Goal: Information Seeking & Learning: Learn about a topic

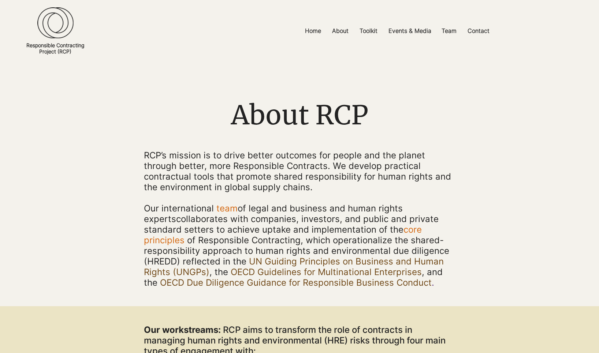
click at [49, 23] on img at bounding box center [55, 22] width 36 height 31
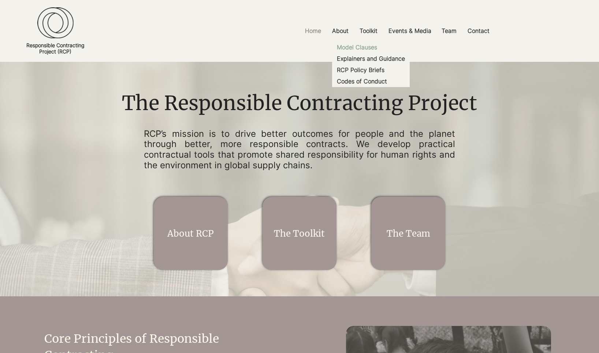
click at [368, 47] on p "Model Clauses" at bounding box center [357, 47] width 46 height 11
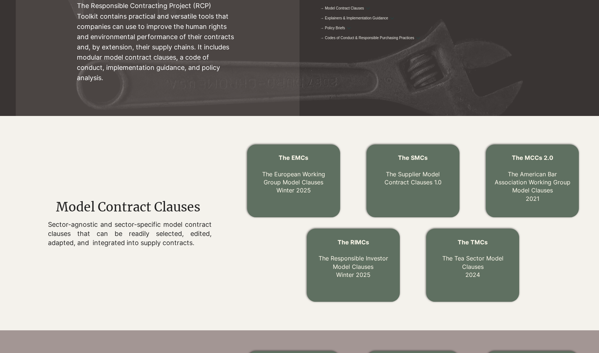
scroll to position [130, 0]
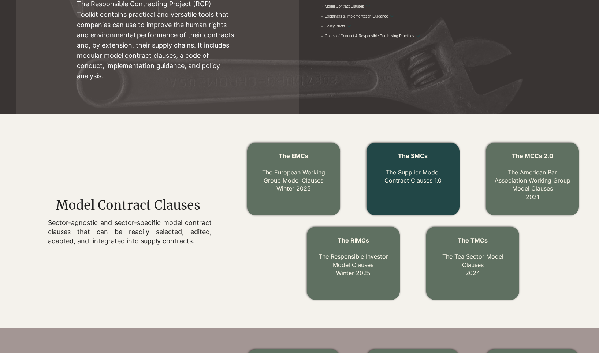
click at [399, 167] on p "The Supplier Model Contract Clauses 1.0" at bounding box center [413, 172] width 78 height 25
click at [409, 188] on div at bounding box center [412, 179] width 93 height 73
click at [414, 179] on link "The Supplier Model Contract Clauses 1.0" at bounding box center [412, 176] width 57 height 15
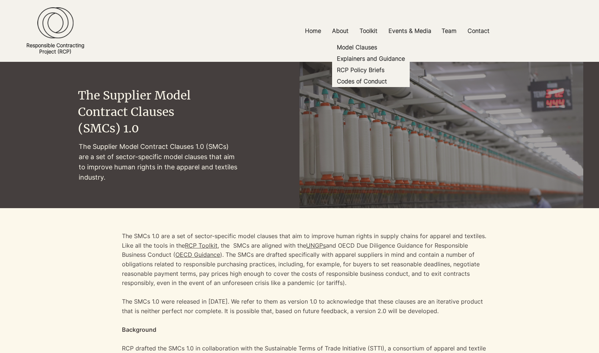
scroll to position [130, 0]
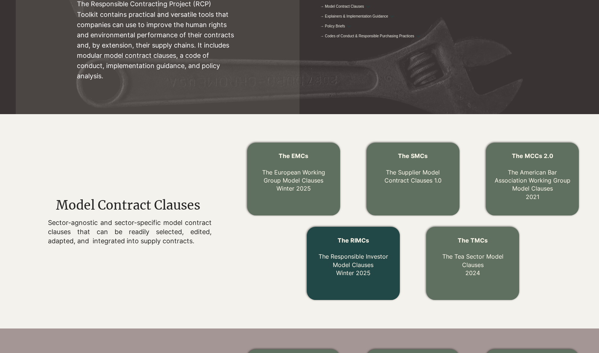
drag, startPoint x: 364, startPoint y: 260, endPoint x: 360, endPoint y: 260, distance: 3.7
click at [364, 260] on p "The RIMCs The Responsible Investor Model Clauses Winter 2025" at bounding box center [353, 256] width 78 height 41
click at [356, 260] on p "The RIMCs The Responsible Investor Model Clauses Winter 2025" at bounding box center [353, 256] width 78 height 41
click at [351, 270] on link "The RIMCs The Responsible Investor Model Clauses Winter 2025" at bounding box center [353, 257] width 70 height 40
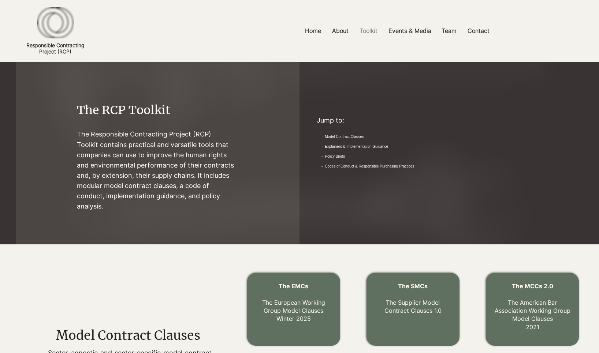
scroll to position [130, 0]
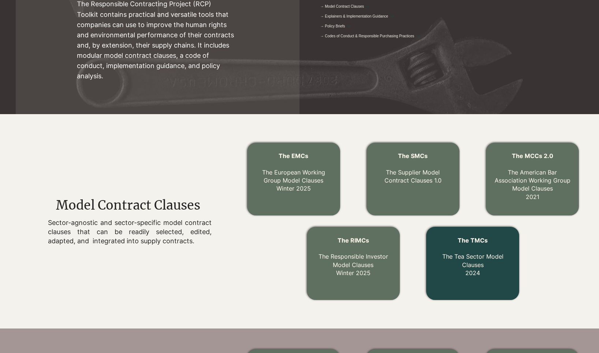
click at [461, 265] on p "The TMCs The Tea Sector Model Clauses 2024" at bounding box center [473, 256] width 78 height 41
click at [465, 260] on p "The TMCs The Tea Sector Model Clauses 2024" at bounding box center [473, 256] width 78 height 41
click at [475, 259] on link "The TMCs The Tea Sector Model Clauses 2024" at bounding box center [472, 257] width 61 height 40
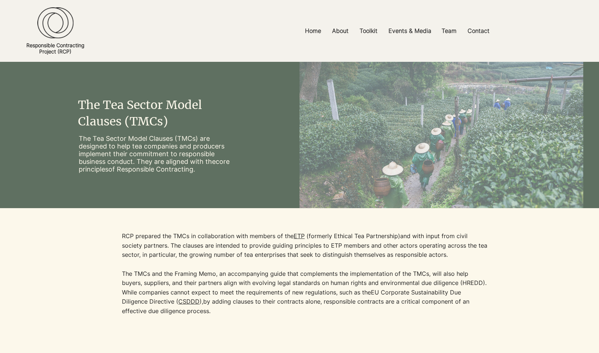
scroll to position [130, 0]
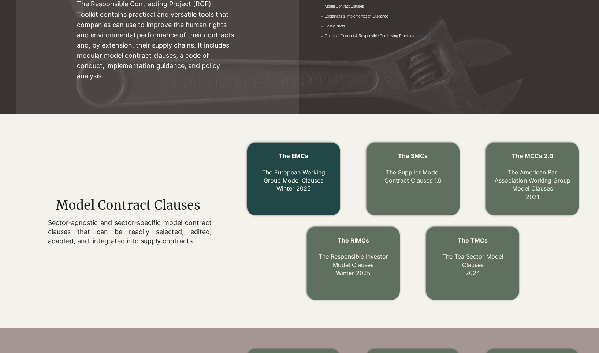
click at [307, 175] on link "The EMCs The European Working Group Model Clauses Winter 2025" at bounding box center [293, 172] width 63 height 40
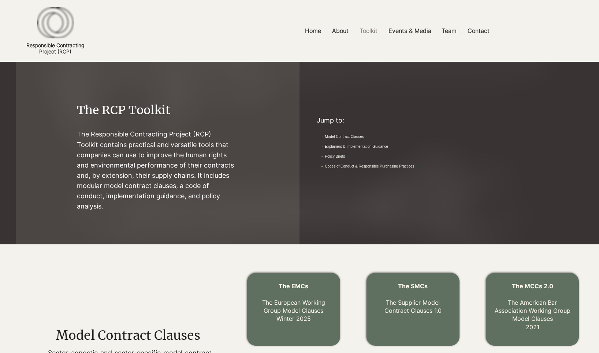
scroll to position [130, 0]
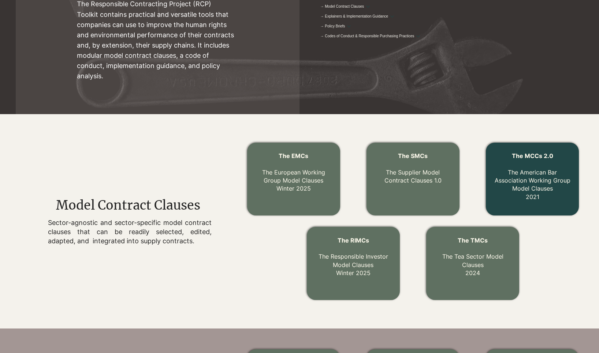
click at [547, 190] on link "The MCCs 2.0 The American Bar Association Working Group Model Clauses 2021" at bounding box center [532, 176] width 76 height 48
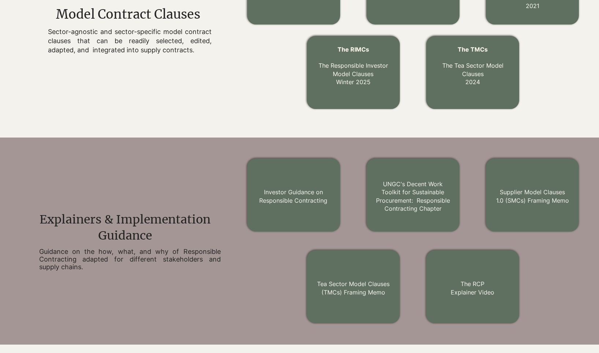
scroll to position [323, 0]
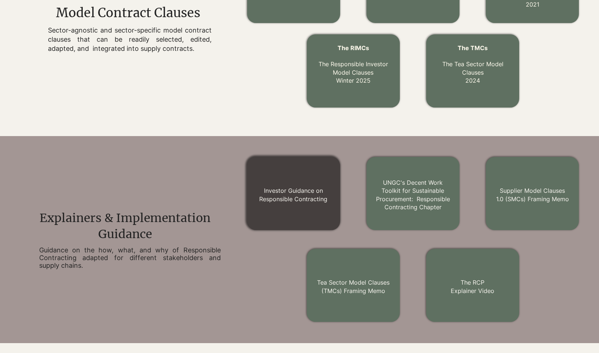
click at [312, 195] on link "Investor Guidance on Responsible Contracting" at bounding box center [293, 194] width 68 height 15
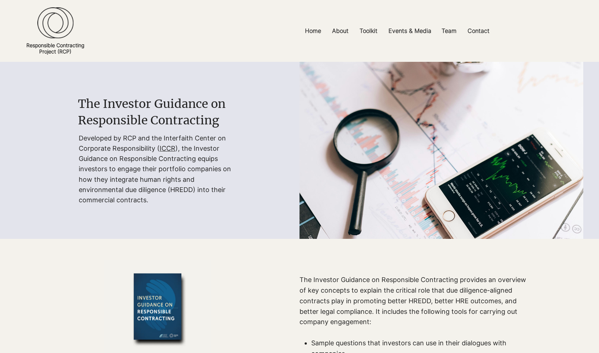
scroll to position [323, 0]
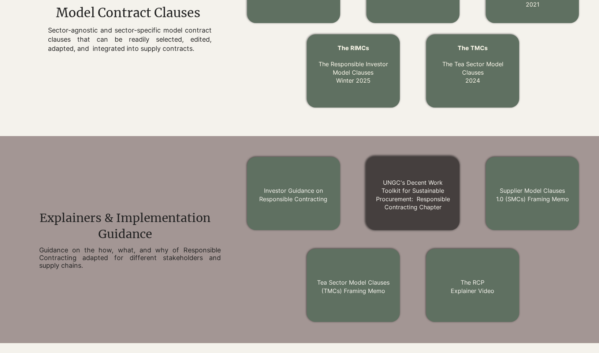
click at [388, 195] on h2 "UNGC's Decent Work Toolkit for Sustainable Procurement: Responsible Contracting…" at bounding box center [412, 195] width 74 height 33
click at [424, 194] on link "UNGC's Decent Work Toolkit for Sustainable Procurement: Responsible Contracting…" at bounding box center [413, 195] width 74 height 32
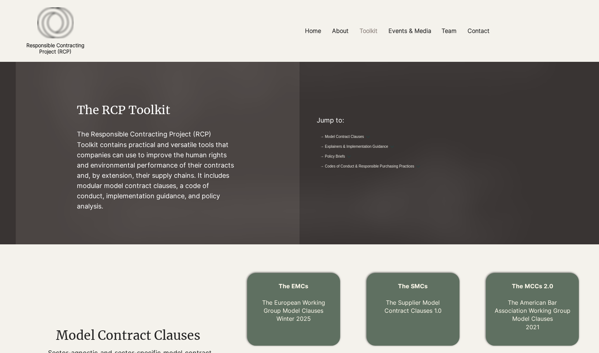
scroll to position [323, 0]
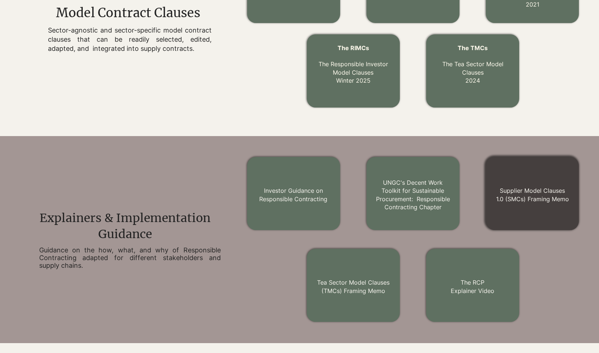
click at [511, 192] on link "Supplier Model Clauses 1.0 (SMCs) Framing Memo" at bounding box center [532, 194] width 73 height 15
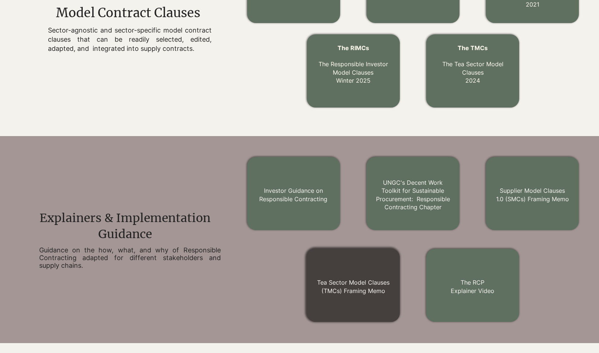
click at [336, 286] on h2 "Tea Sector Model Clauses (TMCs) Framing Memo" at bounding box center [353, 286] width 74 height 16
click at [359, 291] on link "Tea Sector Model Clauses (TMCs) Framing Memo" at bounding box center [353, 286] width 72 height 15
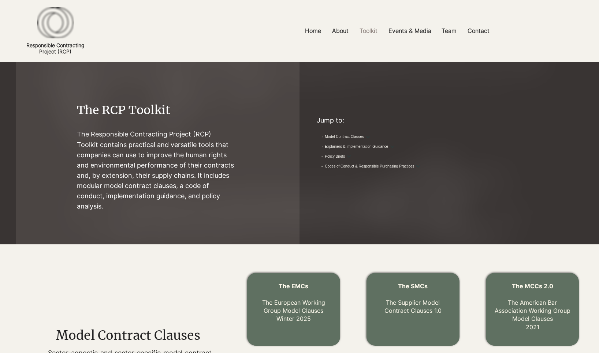
scroll to position [323, 0]
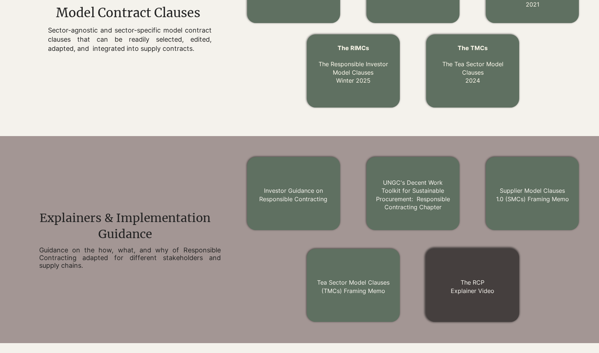
click at [482, 289] on link "The RCP Explainer Video" at bounding box center [472, 286] width 44 height 15
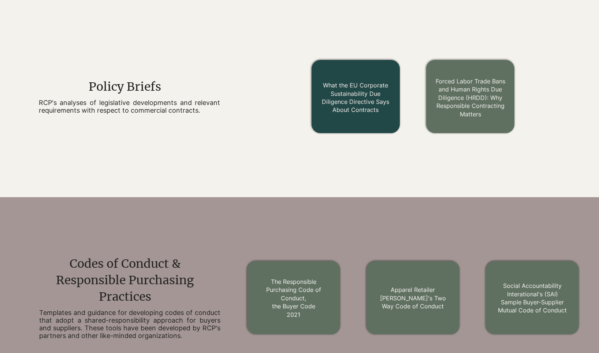
scroll to position [676, 0]
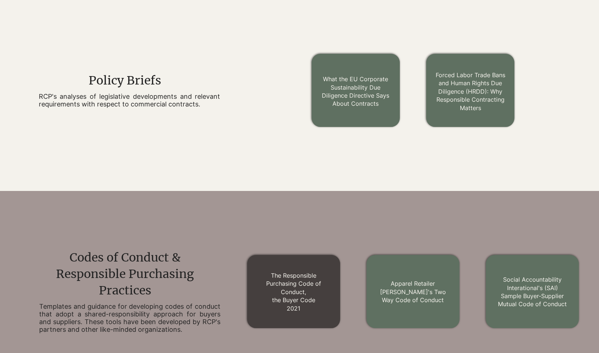
click at [305, 284] on link "The Responsible Purchasing Code of Conduct, the Buyer Code 2021" at bounding box center [293, 292] width 55 height 40
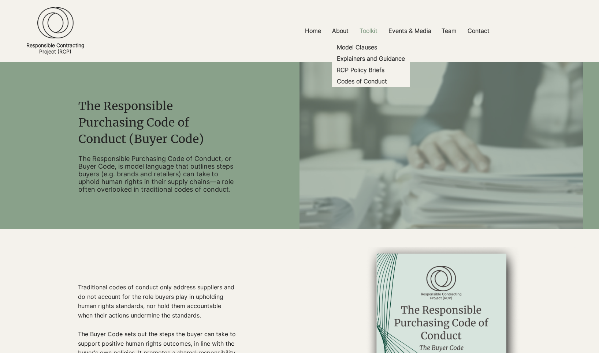
click at [366, 31] on p "Toolkit" at bounding box center [368, 31] width 25 height 16
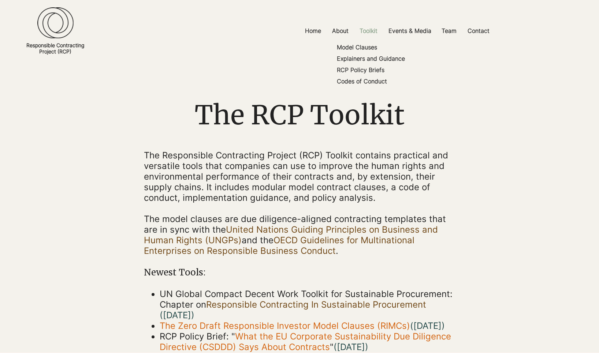
click at [372, 30] on p "Toolkit" at bounding box center [368, 31] width 25 height 16
click at [372, 29] on p "Toolkit" at bounding box center [368, 31] width 25 height 16
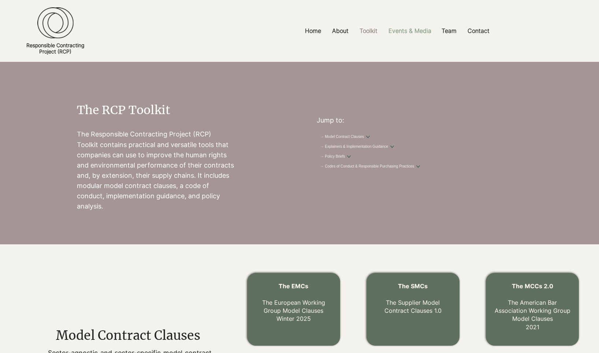
click at [416, 30] on p "Events & Media" at bounding box center [409, 31] width 50 height 16
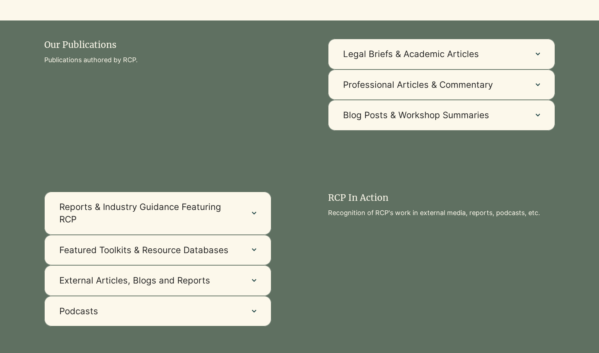
scroll to position [464, 0]
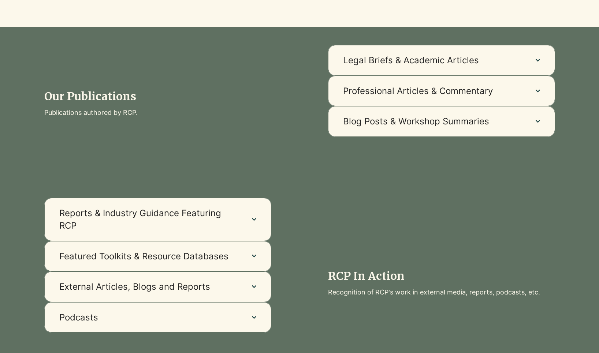
scroll to position [462, 0]
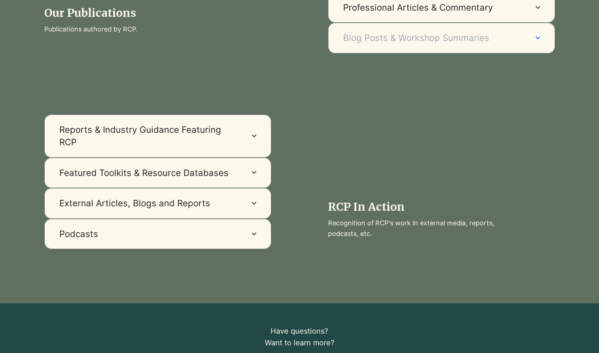
scroll to position [566, 0]
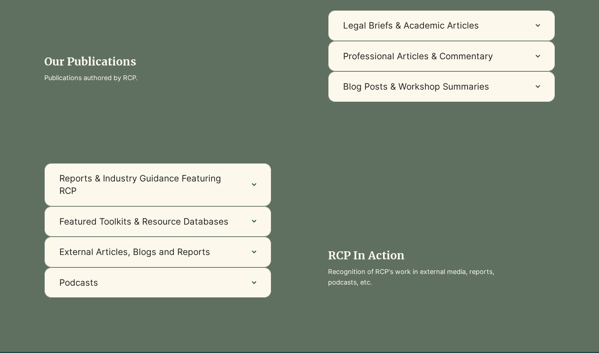
scroll to position [493, 0]
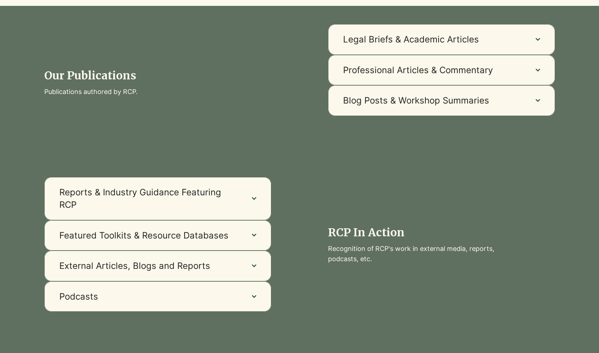
scroll to position [480, 0]
